Goal: Find contact information: Find contact information

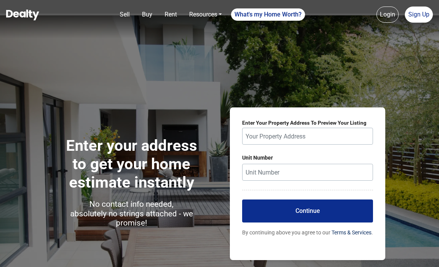
scroll to position [331, 0]
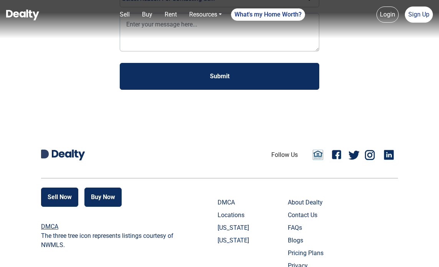
scroll to position [192, 0]
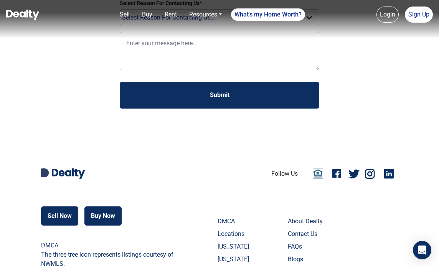
click at [351, 179] on link "Twitter" at bounding box center [354, 173] width 11 height 15
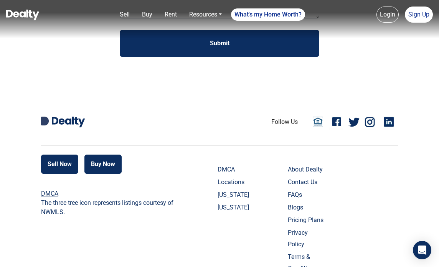
scroll to position [302, 0]
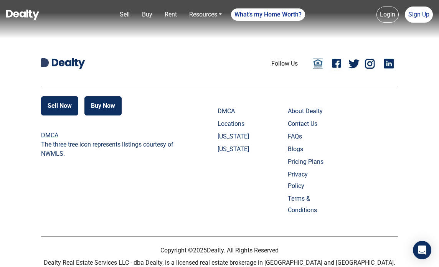
click at [301, 172] on link "Privacy Policy" at bounding box center [307, 180] width 38 height 23
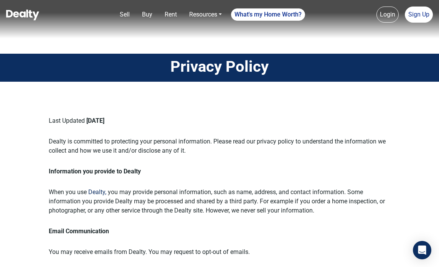
scroll to position [128, 0]
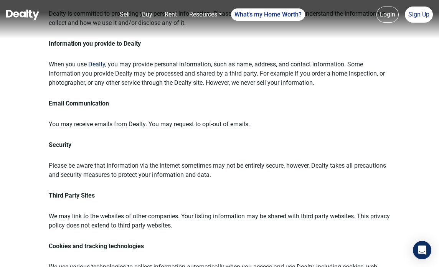
drag, startPoint x: 284, startPoint y: 149, endPoint x: 261, endPoint y: 152, distance: 22.8
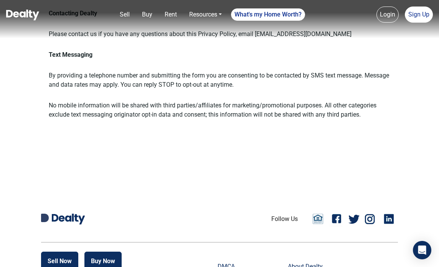
scroll to position [832, 0]
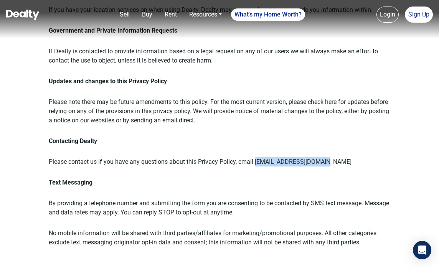
drag, startPoint x: 321, startPoint y: 161, endPoint x: 255, endPoint y: 164, distance: 65.8
click at [255, 164] on p "Please contact us if you have any questions about this Privacy Policy, email [E…" at bounding box center [220, 161] width 342 height 9
copy p "[EMAIL_ADDRESS][DOMAIN_NAME]"
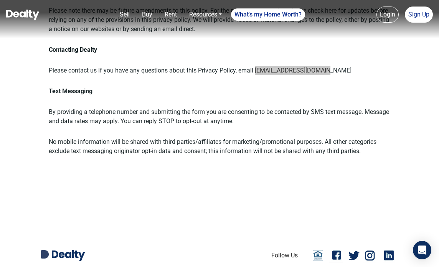
scroll to position [1116, 0]
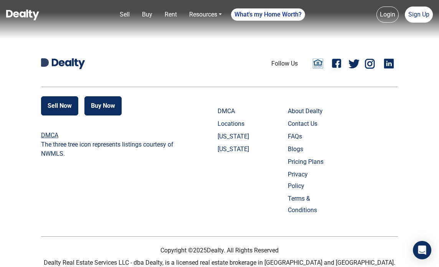
click at [307, 175] on link "Privacy Policy" at bounding box center [307, 180] width 38 height 23
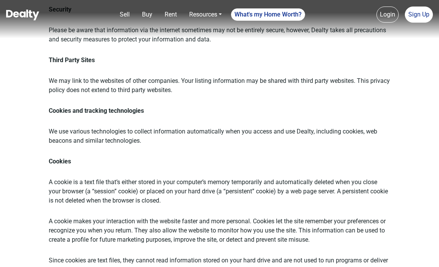
scroll to position [0, 0]
